Goal: Task Accomplishment & Management: Complete application form

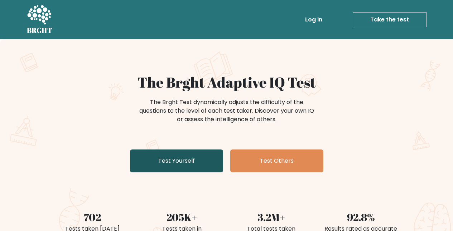
click at [151, 163] on link "Test Yourself" at bounding box center [176, 161] width 93 height 23
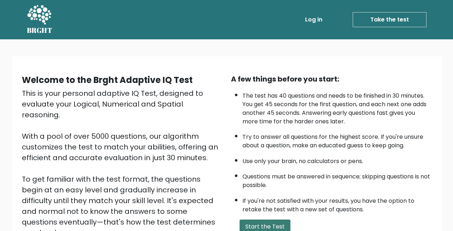
click at [268, 220] on button "Start the Test" at bounding box center [265, 227] width 51 height 14
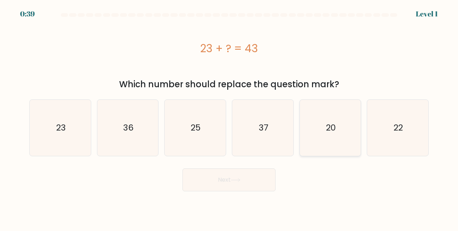
click at [331, 131] on text "20" at bounding box center [331, 128] width 10 height 12
click at [230, 117] on input "e. 20" at bounding box center [229, 117] width 0 height 2
radio input "true"
click at [255, 179] on button "Next" at bounding box center [229, 180] width 93 height 23
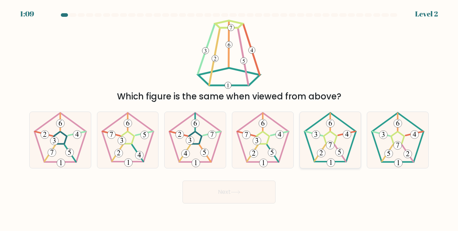
click at [327, 160] on icon at bounding box center [331, 140] width 56 height 56
click at [230, 117] on input "e." at bounding box center [229, 117] width 0 height 2
radio input "true"
click at [250, 192] on button "Next" at bounding box center [229, 192] width 93 height 23
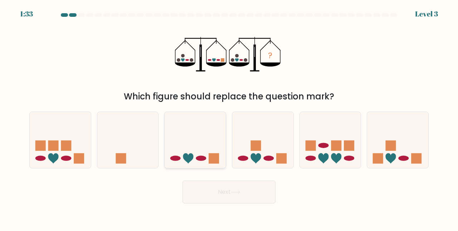
click at [213, 154] on rect at bounding box center [214, 158] width 10 height 10
click at [229, 117] on input "c." at bounding box center [229, 117] width 0 height 2
radio input "true"
click at [237, 197] on button "Next" at bounding box center [229, 192] width 93 height 23
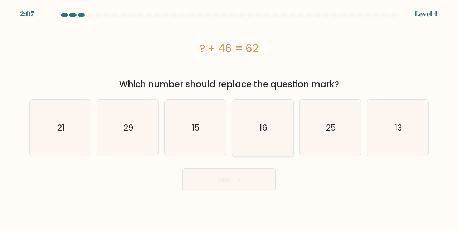
drag, startPoint x: 250, startPoint y: 141, endPoint x: 255, endPoint y: 153, distance: 12.8
click at [251, 141] on icon "16" at bounding box center [263, 128] width 56 height 56
click at [230, 117] on input "d. 16" at bounding box center [229, 117] width 0 height 2
radio input "true"
click at [226, 180] on button "Next" at bounding box center [229, 180] width 93 height 23
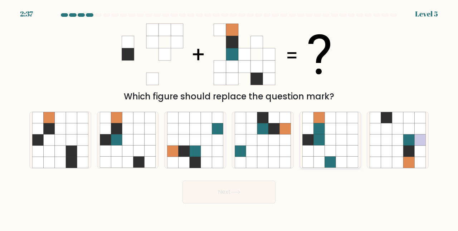
click at [350, 155] on icon at bounding box center [352, 151] width 11 height 11
click at [230, 117] on input "e." at bounding box center [229, 117] width 0 height 2
radio input "true"
click at [114, 143] on icon at bounding box center [116, 140] width 11 height 11
click at [229, 117] on input "b." at bounding box center [229, 117] width 0 height 2
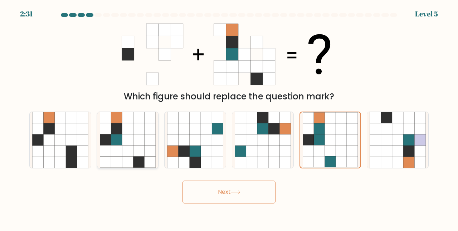
radio input "true"
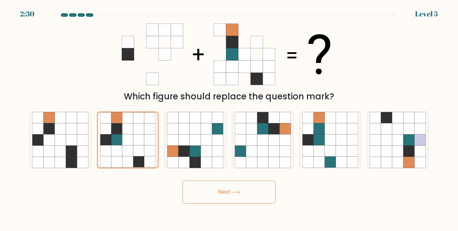
click at [243, 192] on button "Next" at bounding box center [229, 192] width 93 height 23
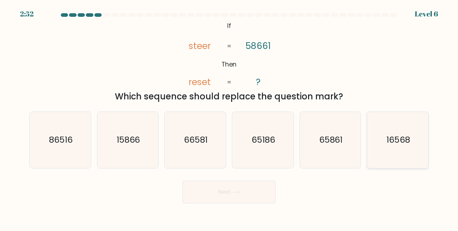
click at [413, 158] on icon "16568" at bounding box center [398, 140] width 56 height 56
click at [230, 117] on input "f. 16568" at bounding box center [229, 117] width 0 height 2
radio input "true"
click at [246, 189] on button "Next" at bounding box center [229, 192] width 93 height 23
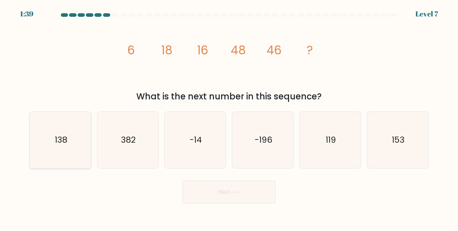
click at [77, 137] on icon "138" at bounding box center [60, 140] width 56 height 56
click at [229, 117] on input "a. 138" at bounding box center [229, 117] width 0 height 2
radio input "true"
click at [225, 196] on button "Next" at bounding box center [229, 192] width 93 height 23
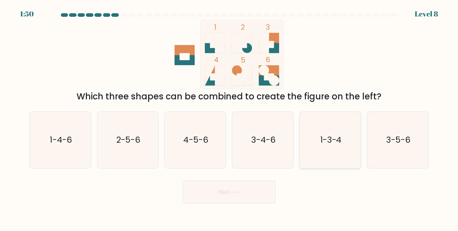
click at [318, 156] on icon "1-3-4" at bounding box center [331, 140] width 56 height 56
click at [230, 117] on input "e. 1-3-4" at bounding box center [229, 117] width 0 height 2
radio input "true"
click at [239, 189] on button "Next" at bounding box center [229, 192] width 93 height 23
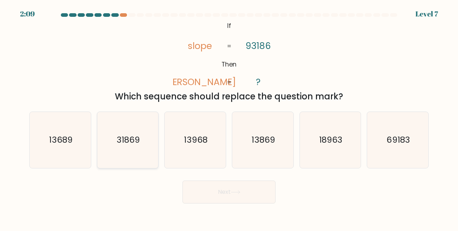
click at [115, 138] on icon "31869" at bounding box center [128, 140] width 56 height 56
click at [229, 117] on input "b. 31869" at bounding box center [229, 117] width 0 height 2
radio input "true"
click at [217, 194] on button "Next" at bounding box center [229, 192] width 93 height 23
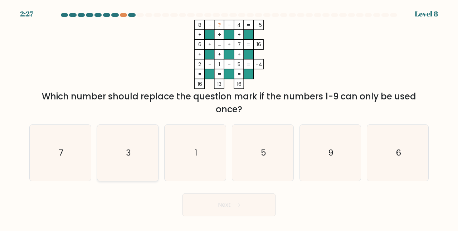
click at [136, 160] on icon "3" at bounding box center [128, 153] width 56 height 56
click at [229, 117] on input "b. 3" at bounding box center [229, 117] width 0 height 2
radio input "true"
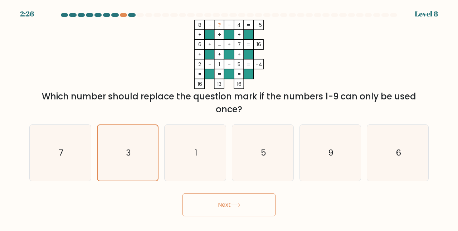
click at [217, 205] on button "Next" at bounding box center [229, 205] width 93 height 23
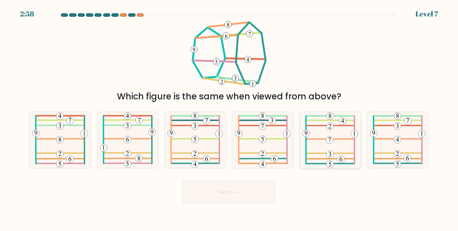
click at [332, 149] on icon at bounding box center [331, 140] width 56 height 56
click at [230, 117] on input "e." at bounding box center [229, 117] width 0 height 2
radio input "true"
click at [226, 196] on button "Next" at bounding box center [229, 192] width 93 height 23
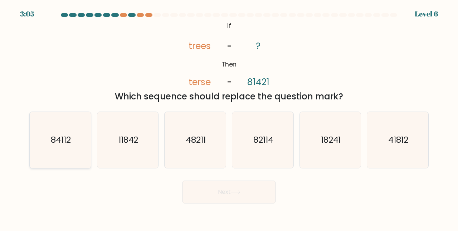
click at [78, 144] on icon "84112" at bounding box center [60, 140] width 56 height 56
click at [229, 117] on input "a. 84112" at bounding box center [229, 117] width 0 height 2
radio input "true"
click at [221, 188] on button "Next" at bounding box center [229, 192] width 93 height 23
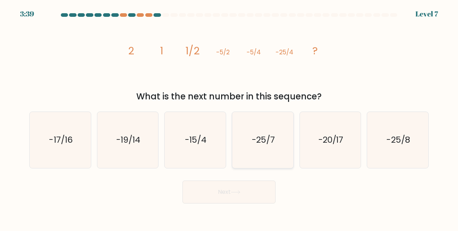
click at [268, 155] on icon "-25/7" at bounding box center [263, 140] width 56 height 56
click at [230, 117] on input "d. -25/7" at bounding box center [229, 117] width 0 height 2
radio input "true"
click at [245, 193] on button "Next" at bounding box center [229, 192] width 93 height 23
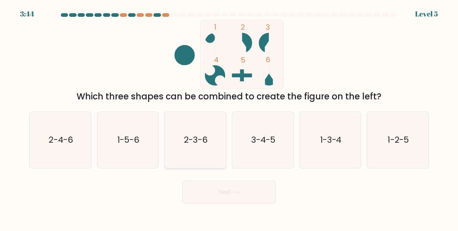
click at [215, 138] on icon "2-3-6" at bounding box center [195, 140] width 56 height 56
click at [229, 117] on input "c. 2-3-6" at bounding box center [229, 117] width 0 height 2
radio input "true"
click at [230, 197] on button "Next" at bounding box center [229, 192] width 93 height 23
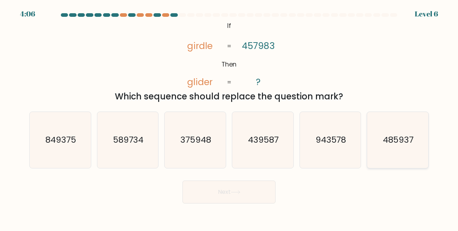
click at [395, 156] on icon "485937" at bounding box center [398, 140] width 56 height 56
click at [230, 117] on input "f. 485937" at bounding box center [229, 117] width 0 height 2
radio input "true"
click at [238, 191] on icon at bounding box center [236, 193] width 10 height 4
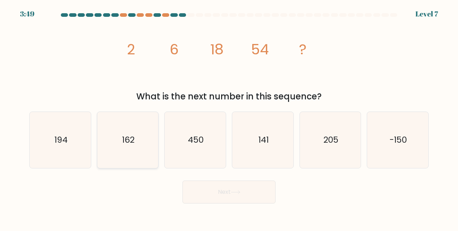
click at [135, 154] on icon "162" at bounding box center [128, 140] width 56 height 56
click at [229, 117] on input "b. 162" at bounding box center [229, 117] width 0 height 2
radio input "true"
click at [202, 189] on button "Next" at bounding box center [229, 192] width 93 height 23
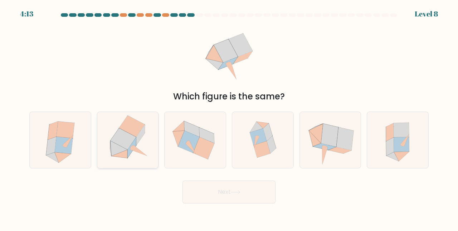
click at [127, 142] on icon at bounding box center [123, 138] width 25 height 21
click at [229, 117] on input "b." at bounding box center [229, 117] width 0 height 2
radio input "true"
click at [257, 129] on icon at bounding box center [256, 127] width 13 height 11
click at [230, 117] on input "d." at bounding box center [229, 117] width 0 height 2
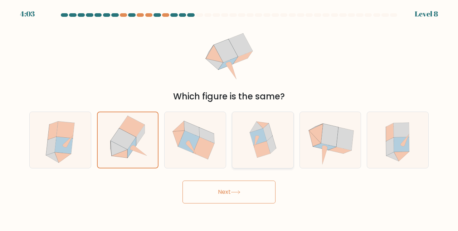
radio input "true"
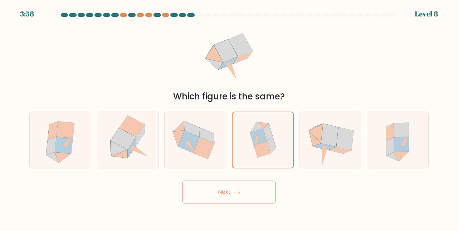
click at [246, 187] on button "Next" at bounding box center [229, 192] width 93 height 23
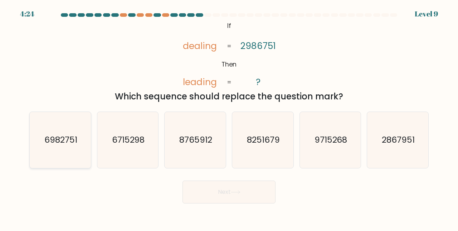
click at [72, 145] on text "6982751" at bounding box center [60, 140] width 33 height 12
click at [229, 117] on input "a. 6982751" at bounding box center [229, 117] width 0 height 2
radio input "true"
click at [250, 189] on button "Next" at bounding box center [229, 192] width 93 height 23
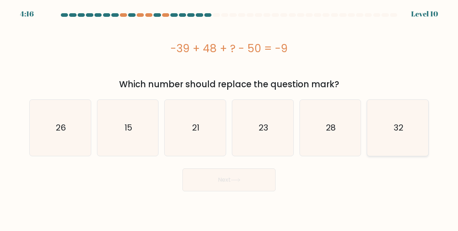
click at [402, 138] on icon "32" at bounding box center [398, 128] width 56 height 56
click at [230, 117] on input "f. 32" at bounding box center [229, 117] width 0 height 2
radio input "true"
click at [255, 182] on button "Next" at bounding box center [229, 180] width 93 height 23
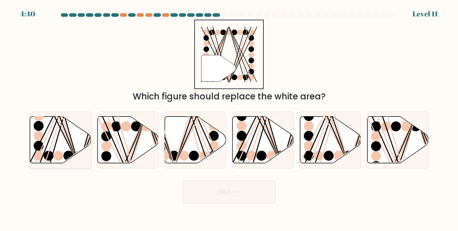
click at [80, 139] on icon at bounding box center [60, 139] width 61 height 47
click at [229, 117] on input "a." at bounding box center [229, 117] width 0 height 2
radio input "true"
click at [246, 191] on button "Next" at bounding box center [229, 192] width 93 height 23
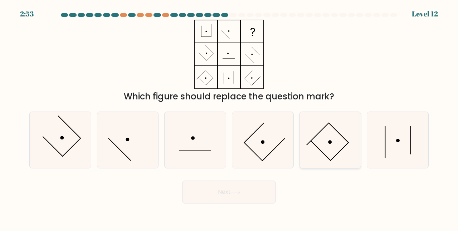
click at [326, 153] on icon at bounding box center [331, 140] width 56 height 56
click at [230, 117] on input "e." at bounding box center [229, 117] width 0 height 2
radio input "true"
click at [256, 189] on button "Next" at bounding box center [229, 192] width 93 height 23
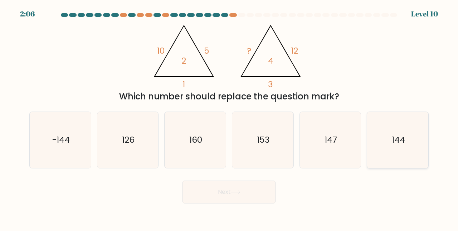
click at [385, 140] on icon "144" at bounding box center [398, 140] width 56 height 56
click at [230, 117] on input "f. 144" at bounding box center [229, 117] width 0 height 2
radio input "true"
click at [240, 196] on button "Next" at bounding box center [229, 192] width 93 height 23
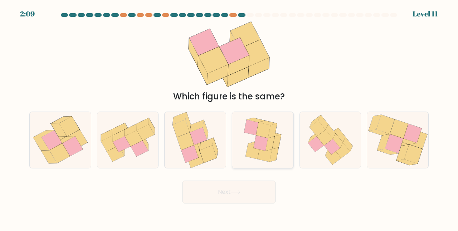
click at [272, 139] on icon at bounding box center [270, 143] width 9 height 15
click at [230, 117] on input "d." at bounding box center [229, 117] width 0 height 2
radio input "true"
click at [68, 128] on icon at bounding box center [69, 127] width 20 height 20
click at [229, 117] on input "a." at bounding box center [229, 117] width 0 height 2
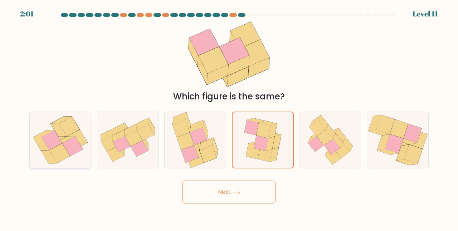
radio input "true"
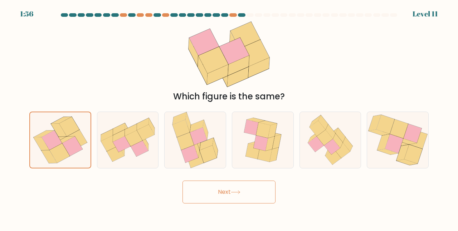
click at [238, 189] on button "Next" at bounding box center [229, 192] width 93 height 23
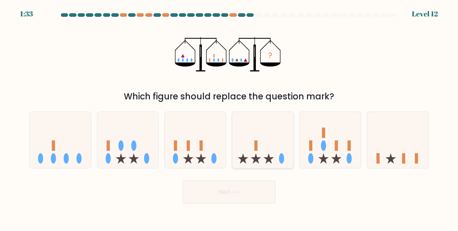
click at [281, 160] on ellipse at bounding box center [281, 158] width 5 height 10
click at [230, 117] on input "d." at bounding box center [229, 117] width 0 height 2
radio input "true"
click at [247, 195] on button "Next" at bounding box center [229, 192] width 93 height 23
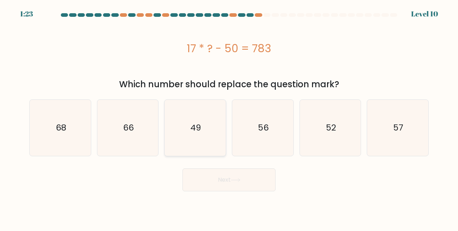
click at [191, 143] on icon "49" at bounding box center [195, 128] width 56 height 56
click at [229, 117] on input "c. 49" at bounding box center [229, 117] width 0 height 2
radio input "true"
click at [233, 178] on icon at bounding box center [236, 180] width 10 height 4
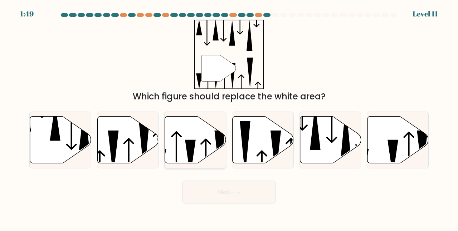
click at [184, 145] on icon at bounding box center [195, 139] width 61 height 47
click at [229, 117] on input "c." at bounding box center [229, 117] width 0 height 2
radio input "true"
click at [240, 195] on button "Next" at bounding box center [229, 192] width 93 height 23
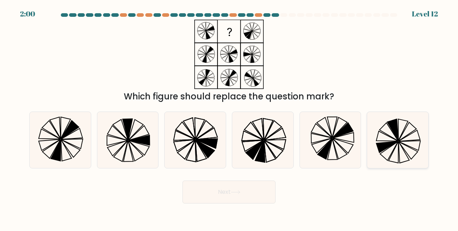
click at [384, 139] on icon at bounding box center [398, 140] width 56 height 56
click at [230, 117] on input "f." at bounding box center [229, 117] width 0 height 2
radio input "true"
click at [265, 192] on button "Next" at bounding box center [229, 192] width 93 height 23
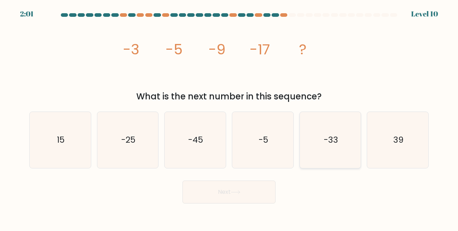
click at [327, 149] on icon "-33" at bounding box center [331, 140] width 56 height 56
click at [230, 117] on input "e. -33" at bounding box center [229, 117] width 0 height 2
radio input "true"
click at [242, 198] on button "Next" at bounding box center [229, 192] width 93 height 23
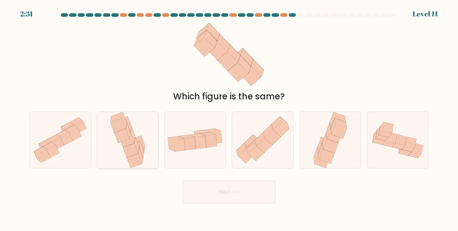
click at [147, 153] on icon at bounding box center [128, 140] width 39 height 56
click at [229, 117] on input "b." at bounding box center [229, 117] width 0 height 2
radio input "true"
click at [219, 193] on button "Next" at bounding box center [229, 192] width 93 height 23
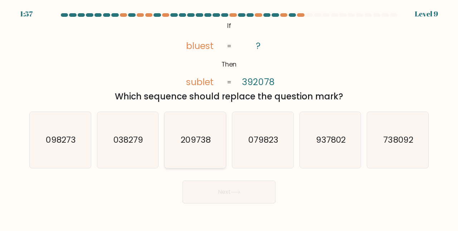
click at [194, 152] on icon "209738" at bounding box center [195, 140] width 56 height 56
click at [229, 117] on input "c. 209738" at bounding box center [229, 117] width 0 height 2
radio input "true"
click at [220, 198] on button "Next" at bounding box center [229, 192] width 93 height 23
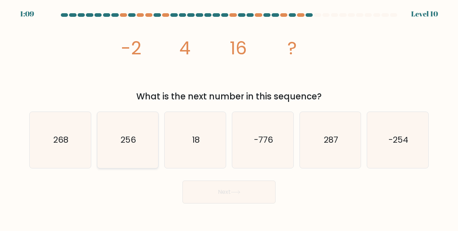
click at [127, 144] on text "256" at bounding box center [128, 140] width 15 height 12
click at [229, 117] on input "b. 256" at bounding box center [229, 117] width 0 height 2
radio input "true"
click at [227, 192] on button "Next" at bounding box center [229, 192] width 93 height 23
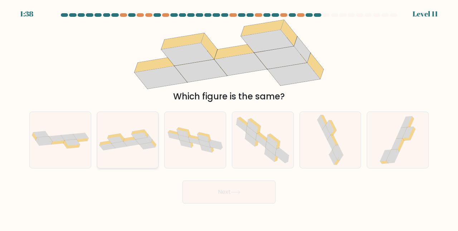
click at [141, 153] on div at bounding box center [128, 140] width 62 height 57
click at [229, 117] on input "b." at bounding box center [229, 117] width 0 height 2
radio input "true"
click at [247, 192] on button "Next" at bounding box center [229, 192] width 93 height 23
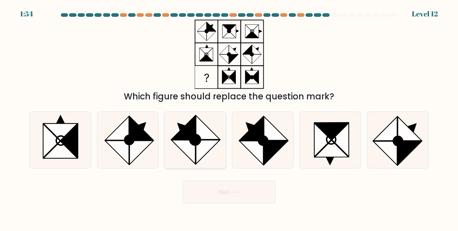
click at [200, 147] on icon at bounding box center [208, 152] width 24 height 24
click at [229, 117] on input "c." at bounding box center [229, 117] width 0 height 2
radio input "true"
click at [260, 131] on icon at bounding box center [252, 129] width 24 height 24
click at [230, 117] on input "d." at bounding box center [229, 117] width 0 height 2
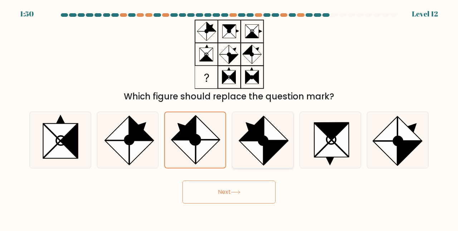
radio input "true"
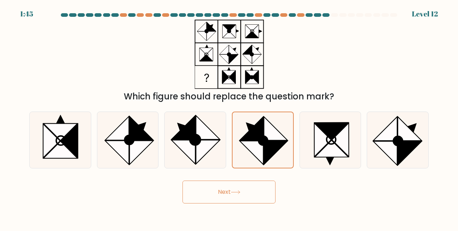
click at [254, 192] on button "Next" at bounding box center [229, 192] width 93 height 23
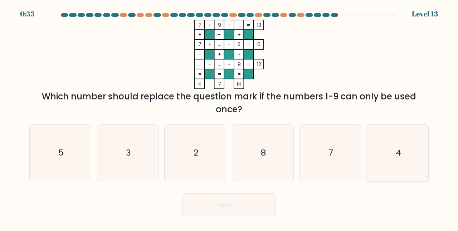
click at [403, 154] on icon "4" at bounding box center [398, 153] width 56 height 56
click at [230, 117] on input "f. 4" at bounding box center [229, 117] width 0 height 2
radio input "true"
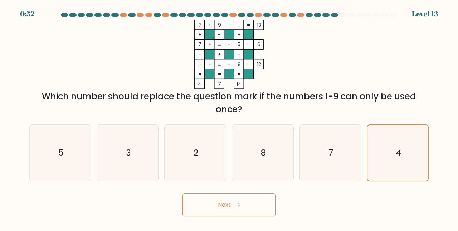
click at [237, 205] on icon at bounding box center [236, 205] width 10 height 4
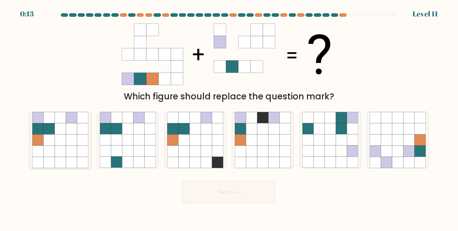
click at [52, 142] on icon at bounding box center [48, 140] width 11 height 11
click at [229, 117] on input "a." at bounding box center [229, 117] width 0 height 2
radio input "true"
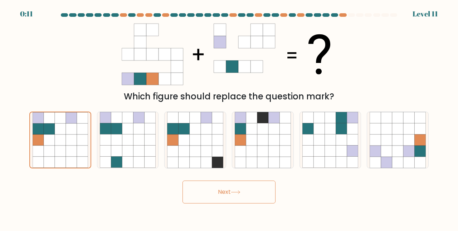
click at [230, 192] on button "Next" at bounding box center [229, 192] width 93 height 23
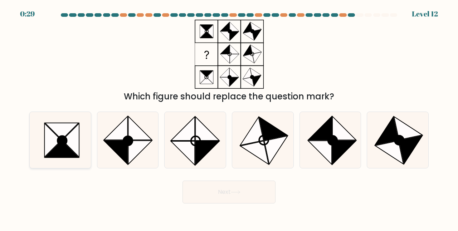
click at [58, 148] on icon at bounding box center [62, 149] width 34 height 17
click at [229, 117] on input "a." at bounding box center [229, 117] width 0 height 2
radio input "true"
click at [252, 192] on button "Next" at bounding box center [229, 192] width 93 height 23
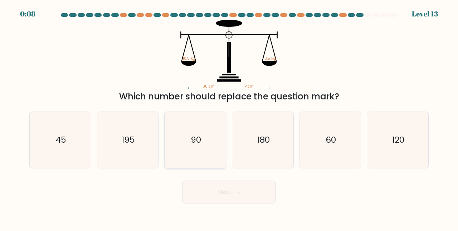
click at [170, 143] on icon "90" at bounding box center [195, 140] width 56 height 56
click at [229, 117] on input "c. 90" at bounding box center [229, 117] width 0 height 2
radio input "true"
click at [239, 192] on icon at bounding box center [235, 192] width 9 height 3
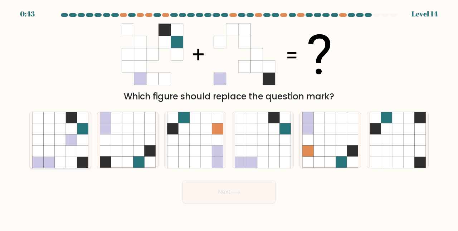
click at [59, 145] on icon at bounding box center [60, 140] width 11 height 11
click at [229, 117] on input "a." at bounding box center [229, 117] width 0 height 2
radio input "true"
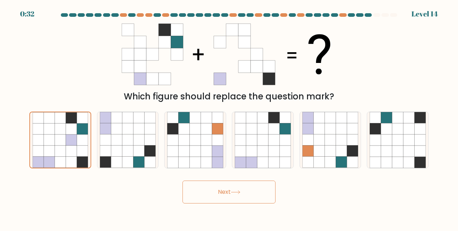
click at [213, 192] on button "Next" at bounding box center [229, 192] width 93 height 23
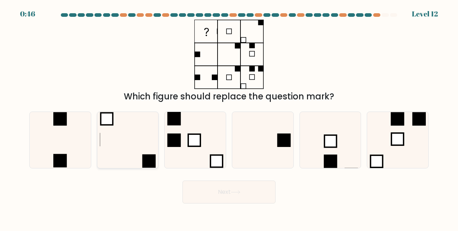
click at [143, 130] on icon at bounding box center [128, 140] width 56 height 56
click at [229, 117] on input "b." at bounding box center [229, 117] width 0 height 2
radio input "true"
click at [77, 145] on icon at bounding box center [60, 140] width 56 height 56
click at [229, 117] on input "a." at bounding box center [229, 117] width 0 height 2
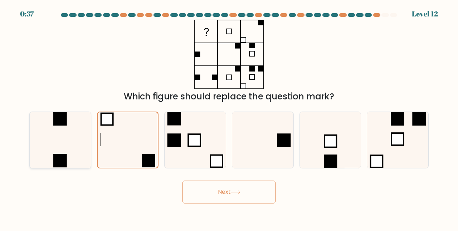
radio input "true"
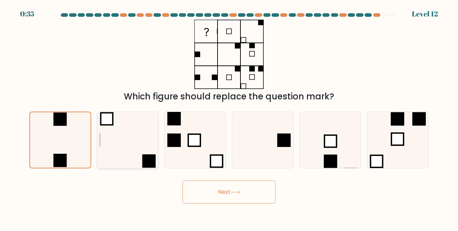
click at [139, 139] on icon at bounding box center [128, 140] width 56 height 56
click at [229, 117] on input "b." at bounding box center [229, 117] width 0 height 2
radio input "true"
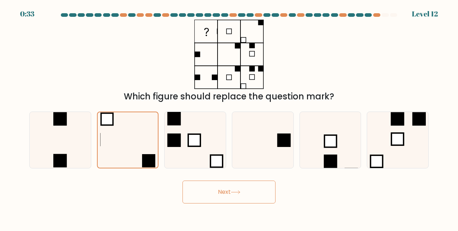
click at [235, 195] on button "Next" at bounding box center [229, 192] width 93 height 23
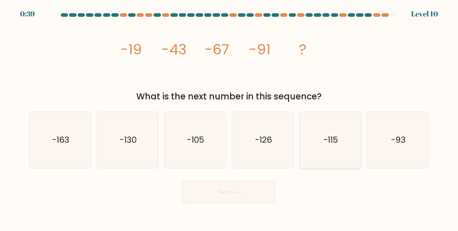
click at [327, 154] on icon "-115" at bounding box center [331, 140] width 56 height 56
click at [230, 117] on input "e. -115" at bounding box center [229, 117] width 0 height 2
radio input "true"
click at [221, 194] on button "Next" at bounding box center [229, 192] width 93 height 23
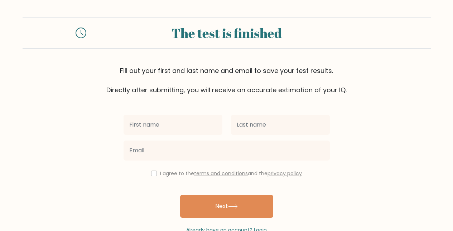
click at [184, 131] on input "text" at bounding box center [173, 125] width 99 height 20
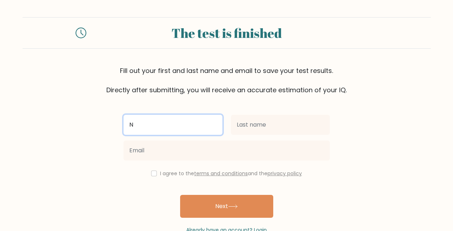
type input "Niña"
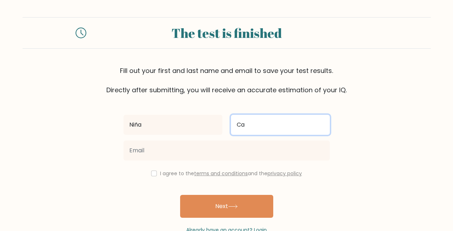
type input "C"
type input "Dialam"
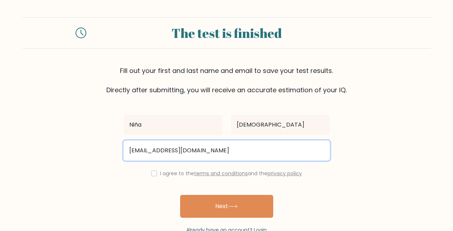
type input "iamninacrll.18@gmail.com"
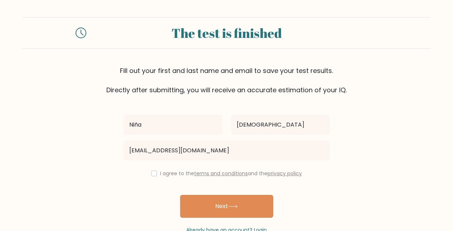
click at [152, 176] on input "checkbox" at bounding box center [154, 174] width 6 height 6
checkbox input "true"
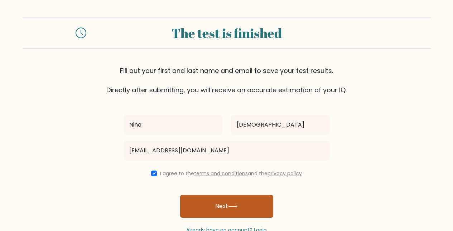
click at [212, 204] on button "Next" at bounding box center [226, 206] width 93 height 23
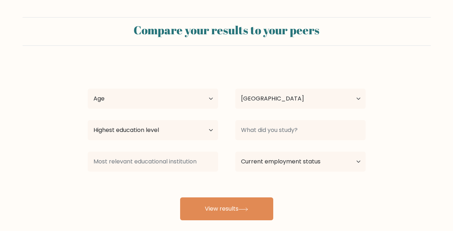
select select "PH"
select select "25_34"
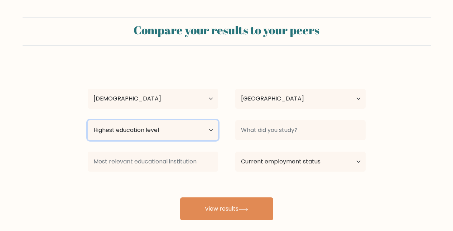
select select "bachelors_degree"
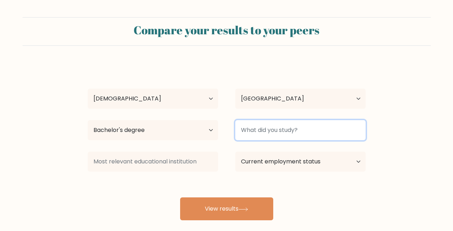
click at [284, 134] on input at bounding box center [300, 130] width 130 height 20
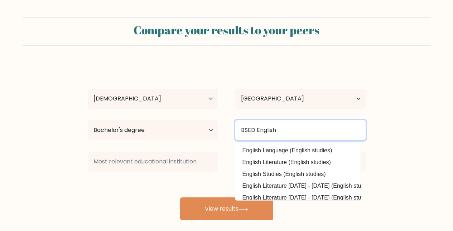
type input "BSED English"
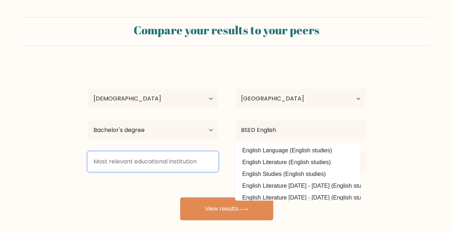
click at [158, 161] on input at bounding box center [153, 162] width 130 height 20
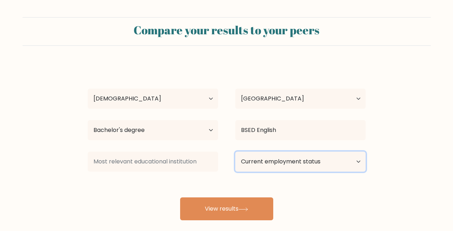
select select "other"
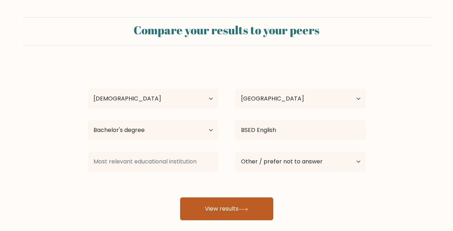
click at [226, 215] on button "View results" at bounding box center [226, 209] width 93 height 23
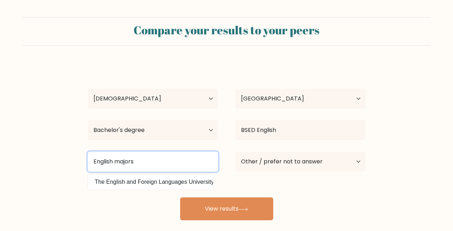
type input "English majors"
click at [226, 210] on button "View results" at bounding box center [226, 209] width 93 height 23
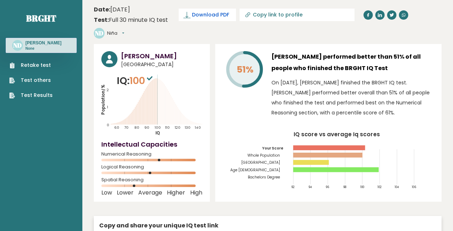
click at [208, 13] on span "Download PDF" at bounding box center [210, 15] width 37 height 8
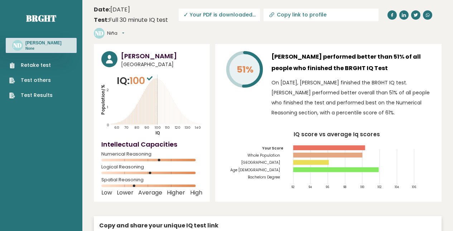
click at [38, 98] on link "Test Results" at bounding box center [30, 96] width 43 height 8
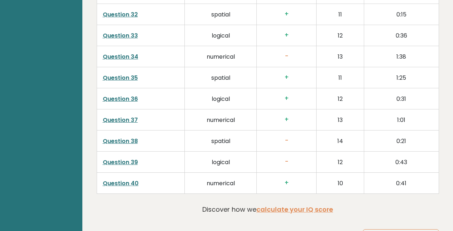
scroll to position [1861, 0]
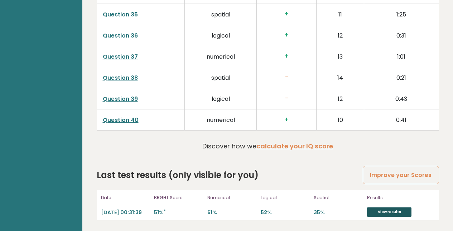
click at [391, 211] on link "View results" at bounding box center [389, 212] width 44 height 9
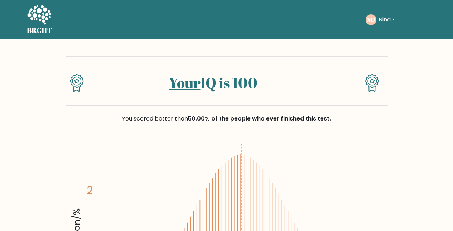
click at [382, 21] on button "Niña" at bounding box center [386, 19] width 21 height 9
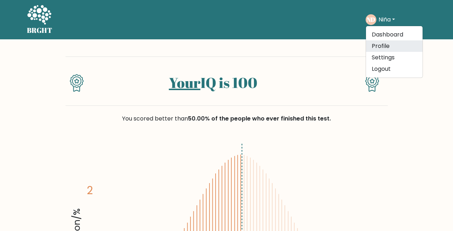
click at [382, 45] on link "Profile" at bounding box center [394, 45] width 57 height 11
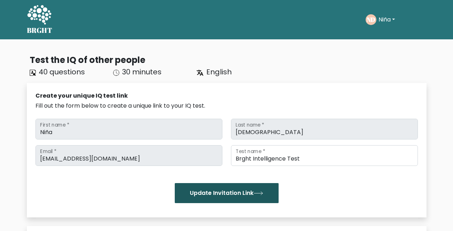
click at [236, 185] on button "Update Invitation Link" at bounding box center [227, 193] width 104 height 20
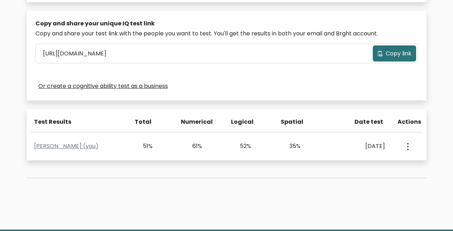
scroll to position [217, 0]
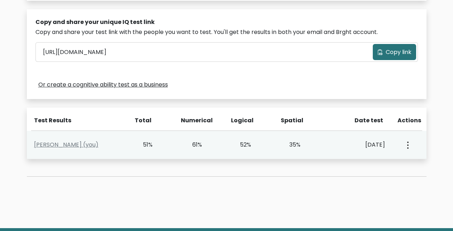
click at [405, 139] on button "button" at bounding box center [407, 145] width 6 height 22
click at [396, 162] on link "View Profile" at bounding box center [381, 165] width 57 height 11
